Goal: Task Accomplishment & Management: Use online tool/utility

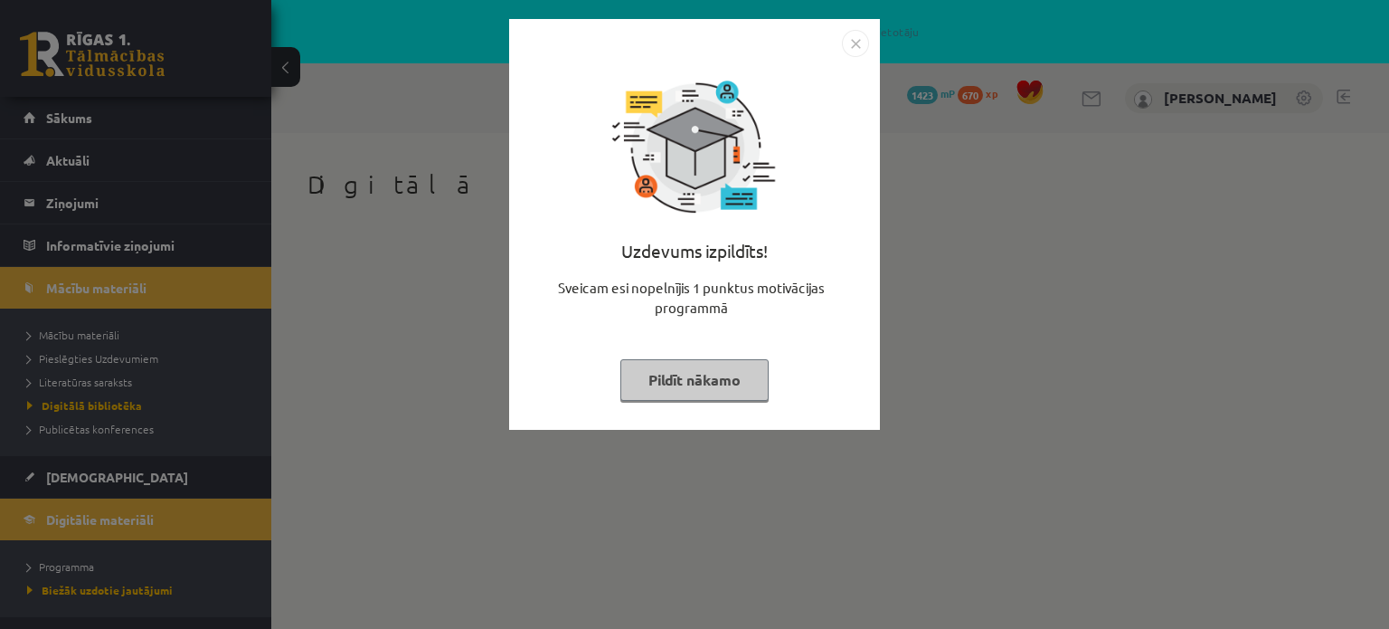
click at [689, 379] on button "Pildīt nākamo" at bounding box center [695, 380] width 148 height 42
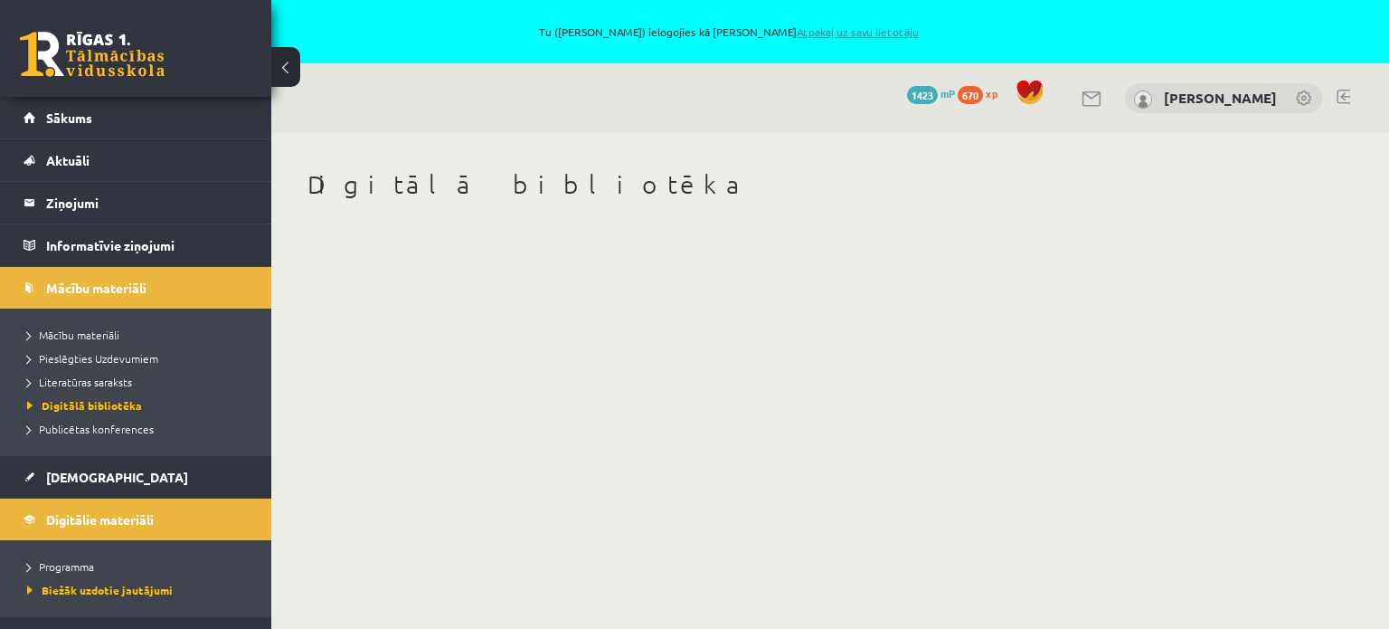
click at [818, 26] on link "Atpakaļ uz savu lietotāju" at bounding box center [858, 31] width 122 height 14
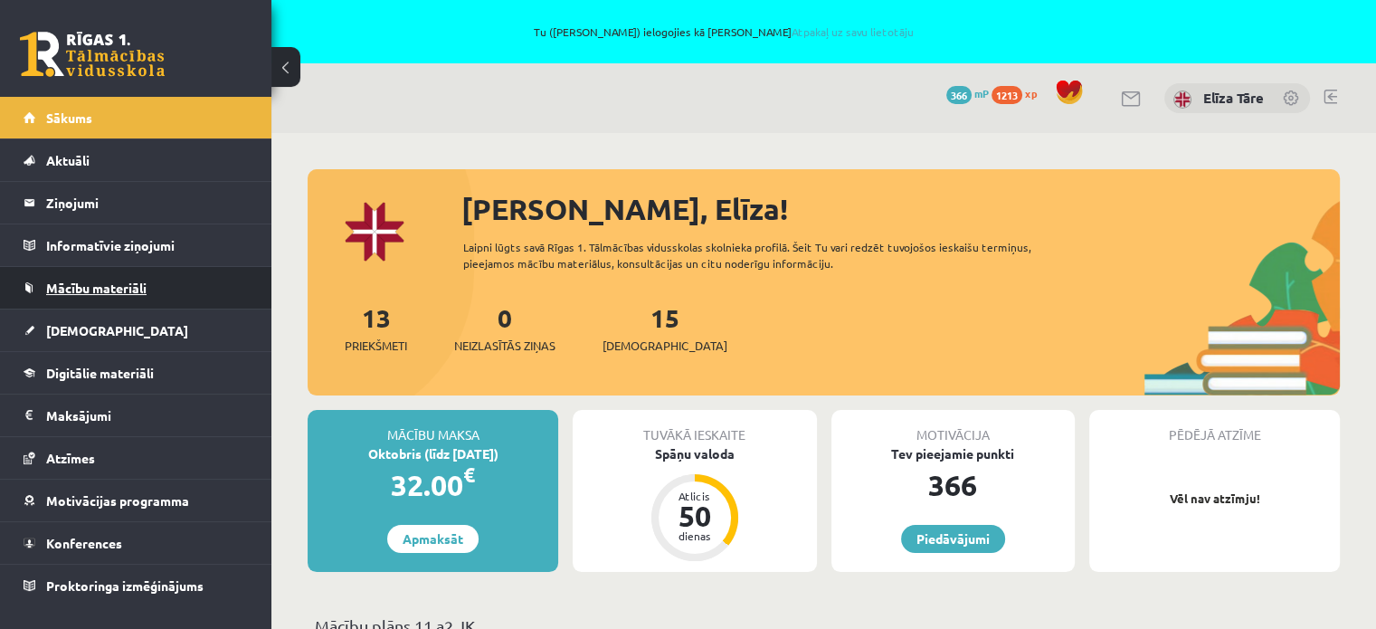
click at [90, 289] on span "Mācību materiāli" at bounding box center [96, 288] width 100 height 16
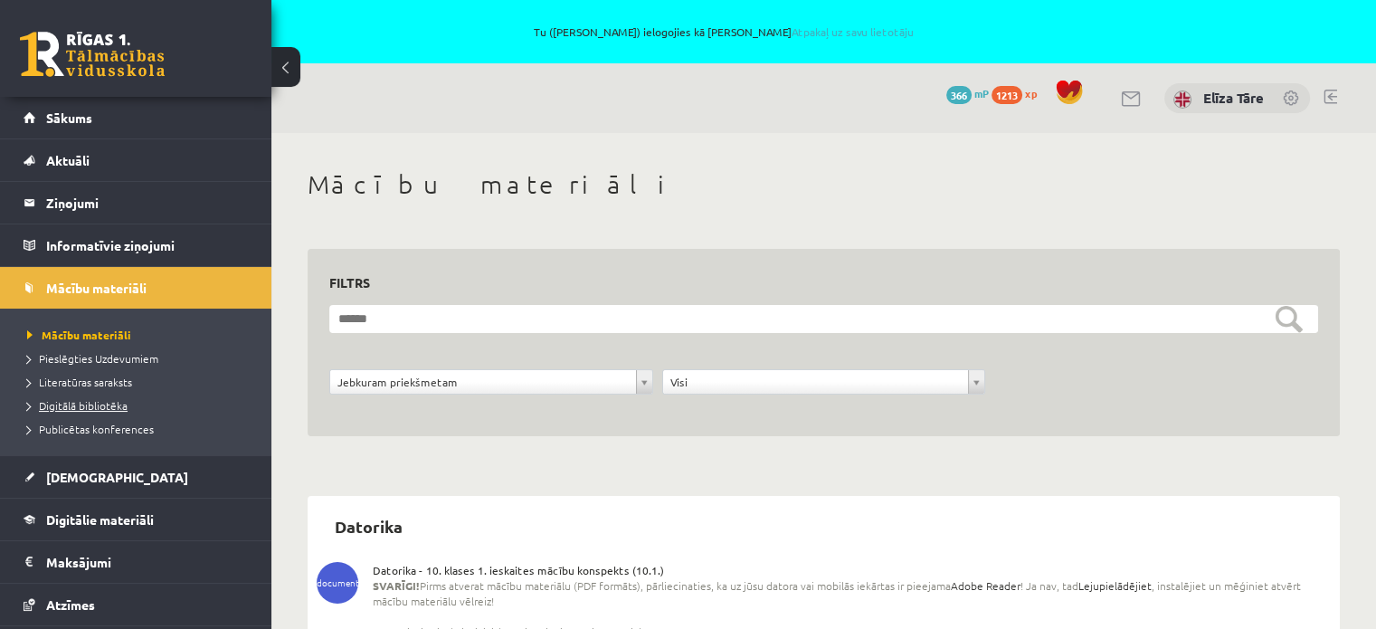
click at [103, 407] on span "Digitālā bibliotēka" at bounding box center [77, 405] width 100 height 14
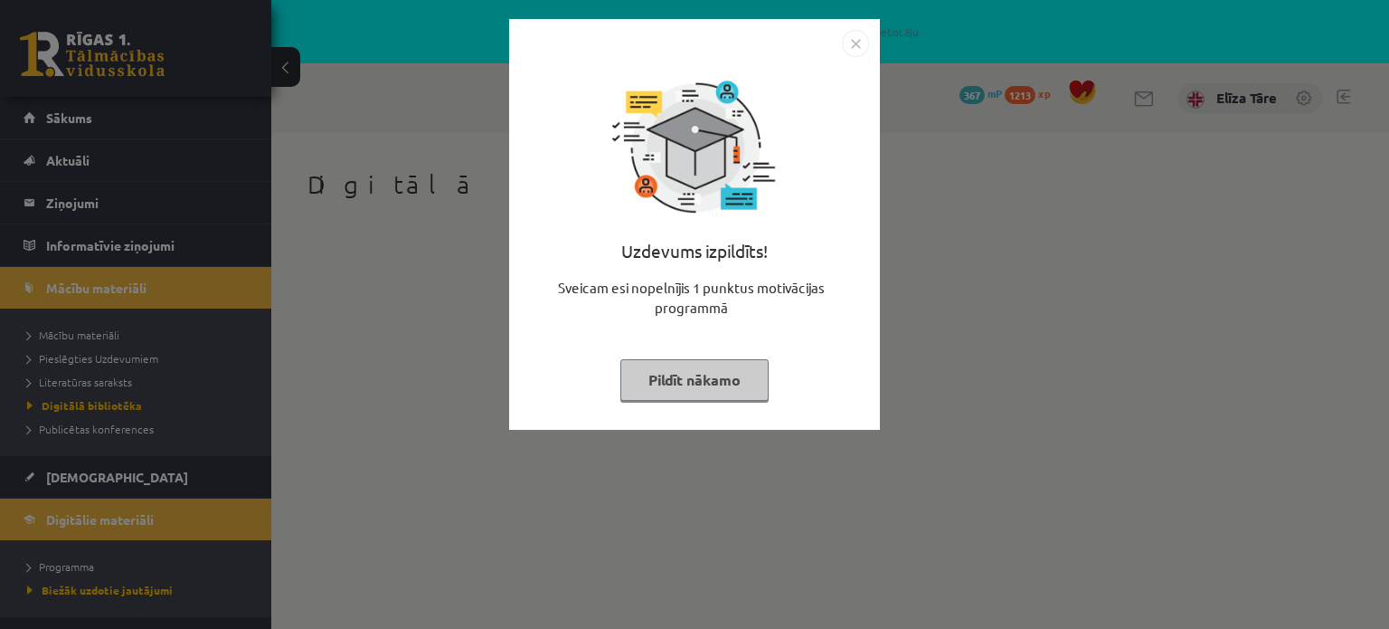
click at [731, 396] on button "Pildīt nākamo" at bounding box center [695, 380] width 148 height 42
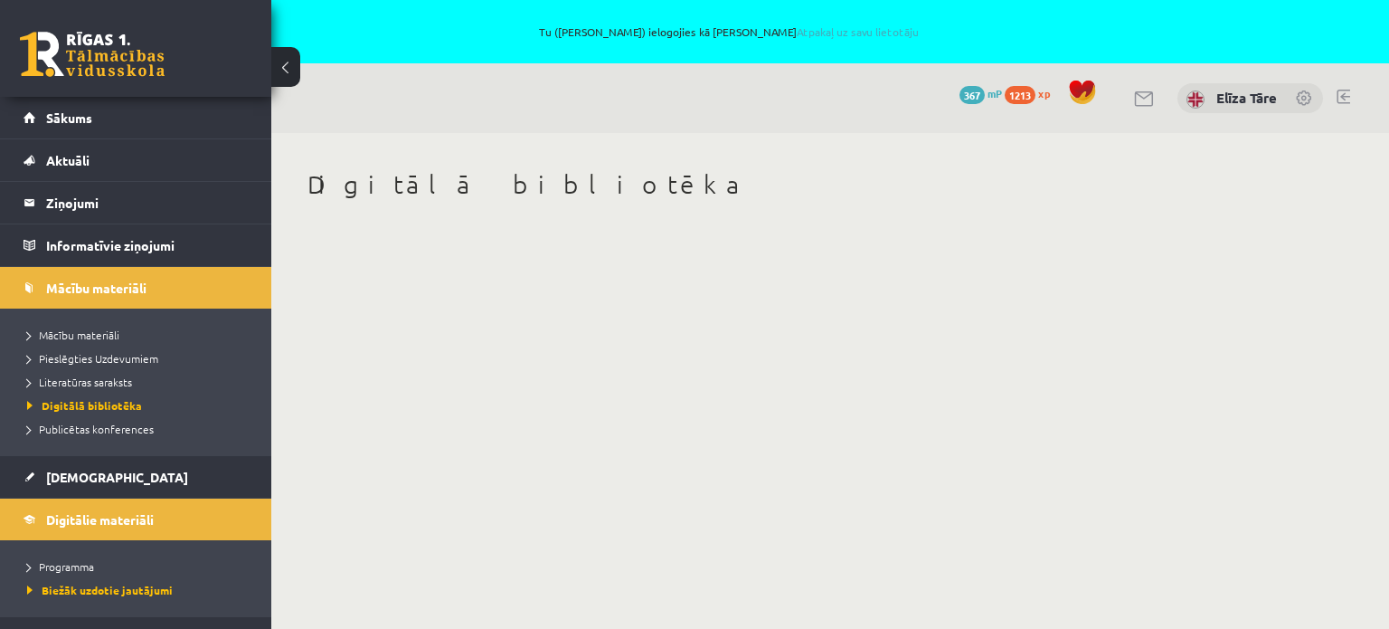
click at [846, 20] on div "Tu ([PERSON_NAME]) ielogojies kā [PERSON_NAME] Atpakaļ uz savu lietotāju" at bounding box center [694, 31] width 1389 height 63
click at [843, 32] on link "Atpakaļ uz savu lietotāju" at bounding box center [858, 31] width 122 height 14
